Goal: Information Seeking & Learning: Check status

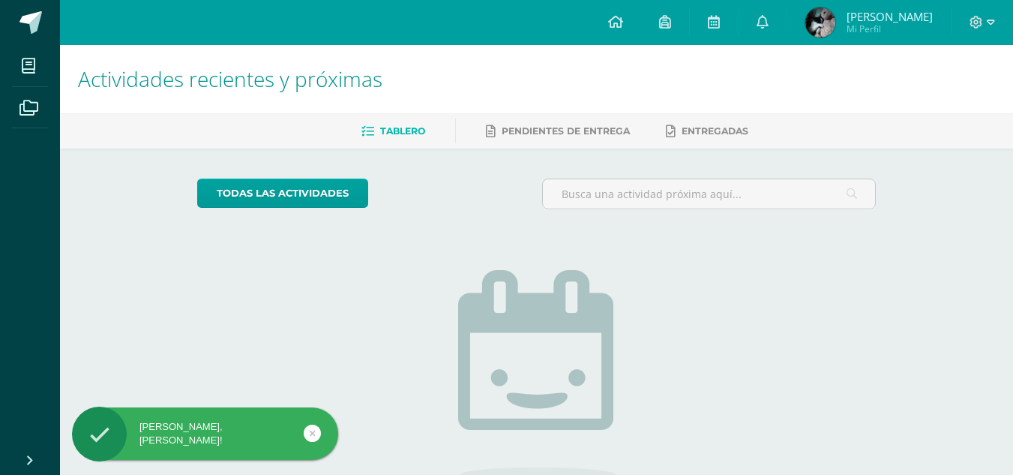
click at [806, 32] on span "Heydi Esperanza Mi Perfil" at bounding box center [868, 22] width 133 height 30
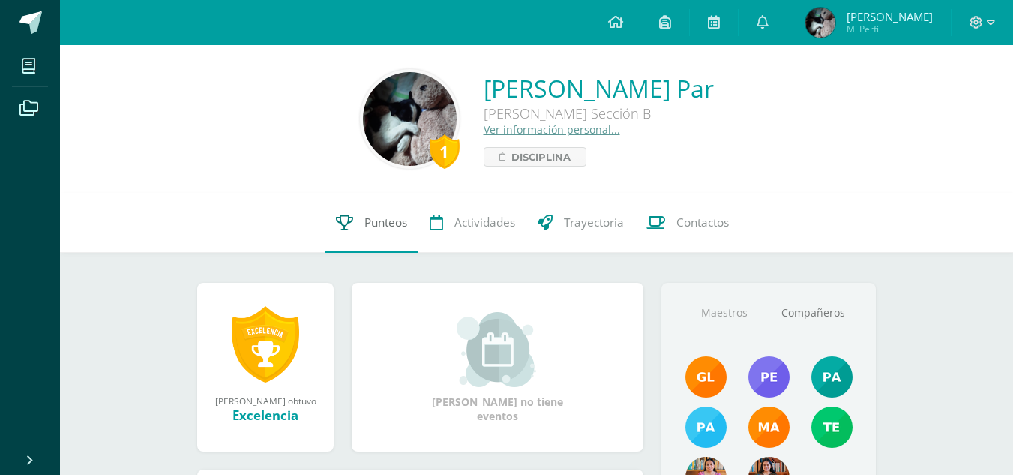
click at [385, 217] on span "Punteos" at bounding box center [385, 222] width 43 height 16
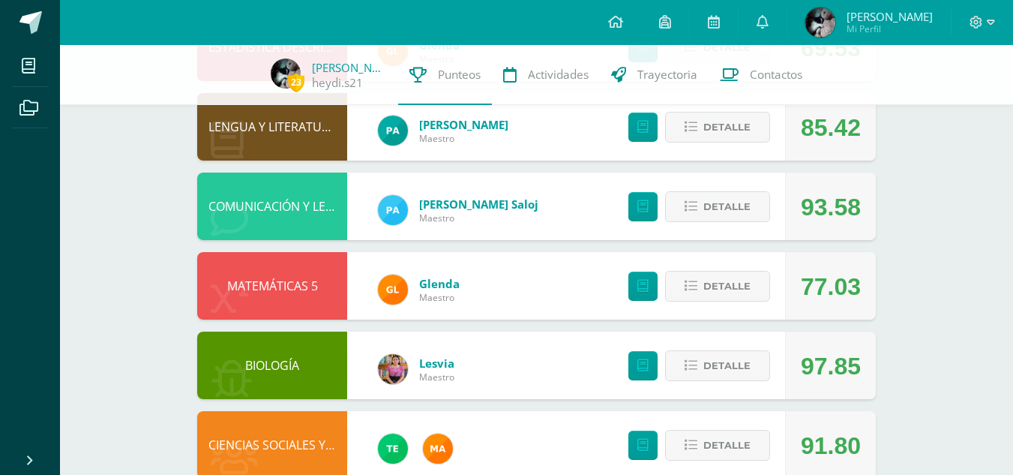
scroll to position [495, 0]
